Goal: Transaction & Acquisition: Purchase product/service

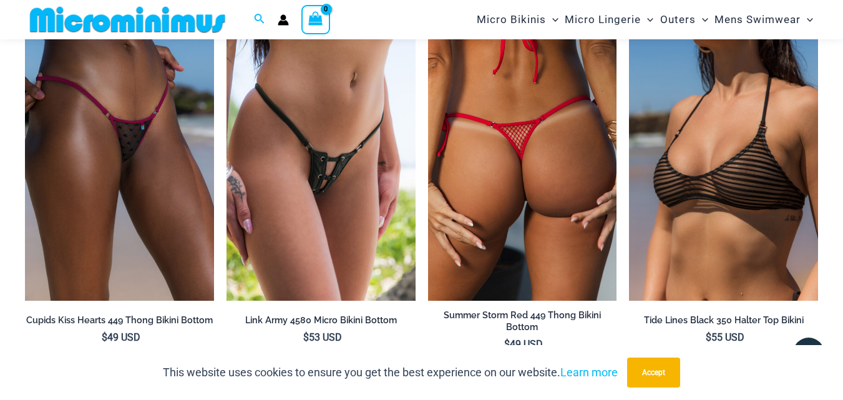
scroll to position [2986, 0]
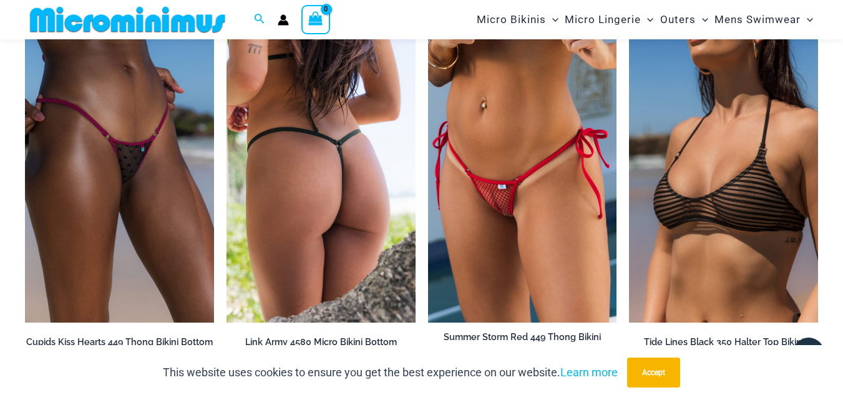
click at [356, 208] on img at bounding box center [321, 180] width 189 height 283
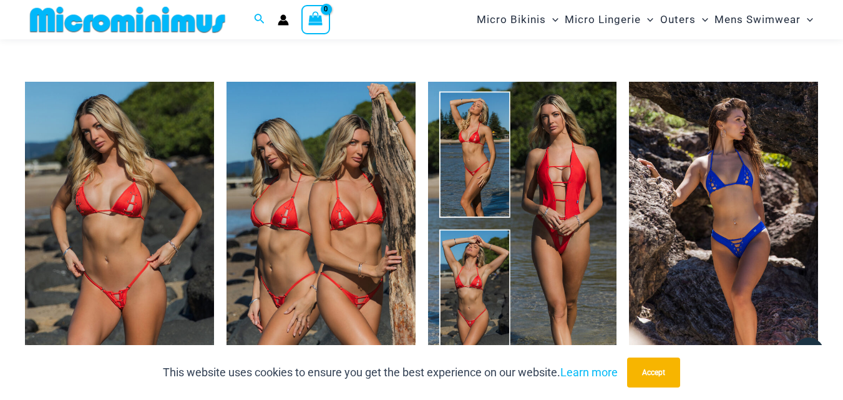
scroll to position [1623, 0]
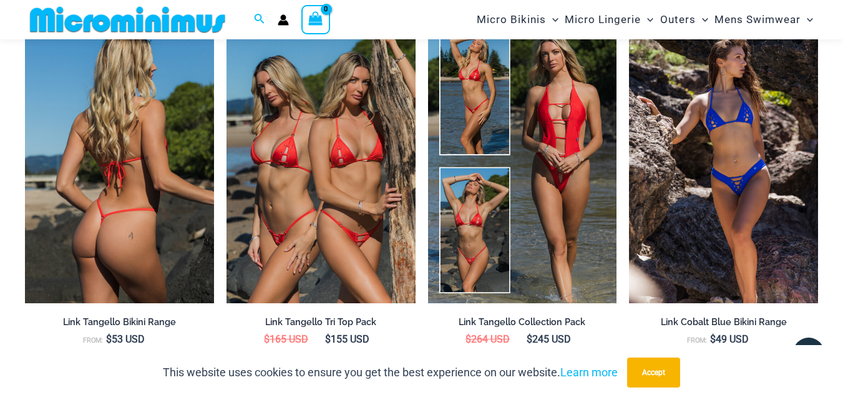
click at [150, 208] on img at bounding box center [119, 160] width 189 height 283
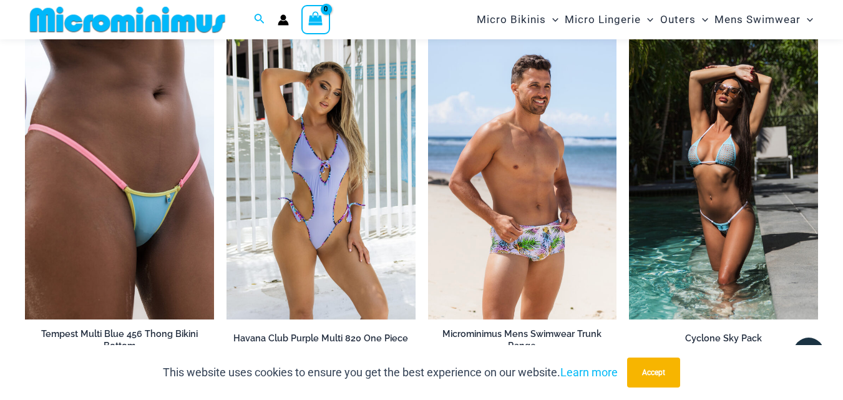
scroll to position [3117, 0]
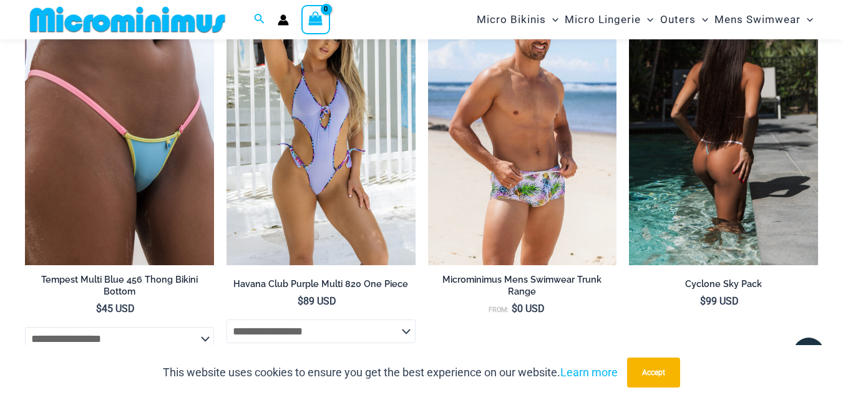
click at [723, 159] on img at bounding box center [723, 123] width 189 height 283
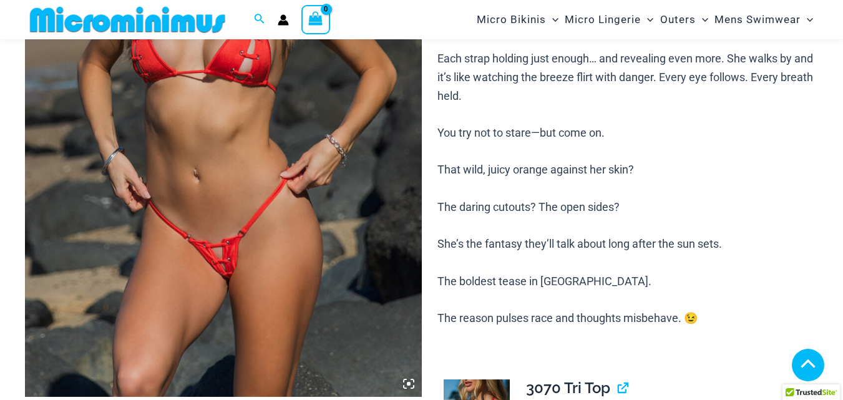
scroll to position [312, 0]
